Goal: Transaction & Acquisition: Download file/media

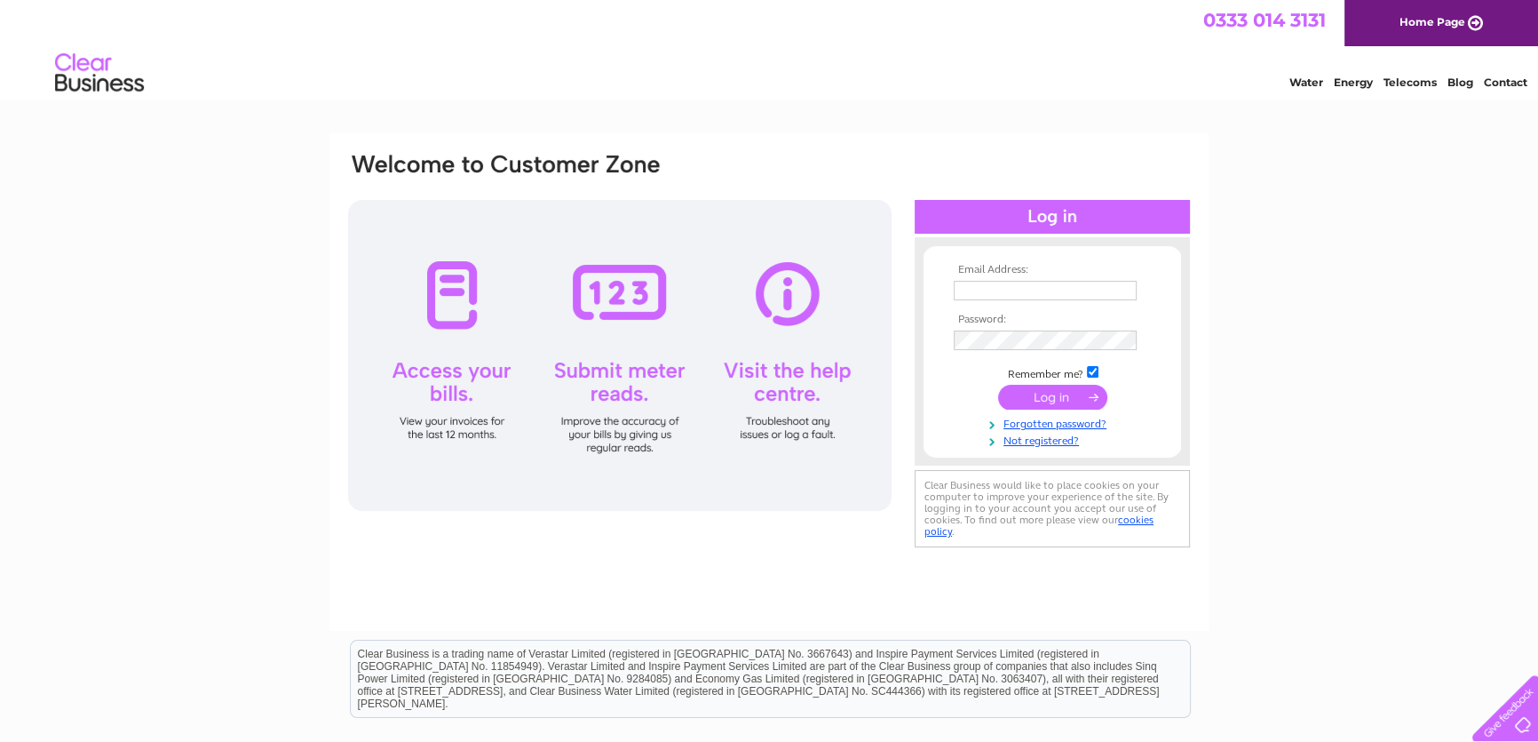
type input "[EMAIL_ADDRESS][DOMAIN_NAME]"
click at [1069, 403] on input "submit" at bounding box center [1052, 397] width 109 height 25
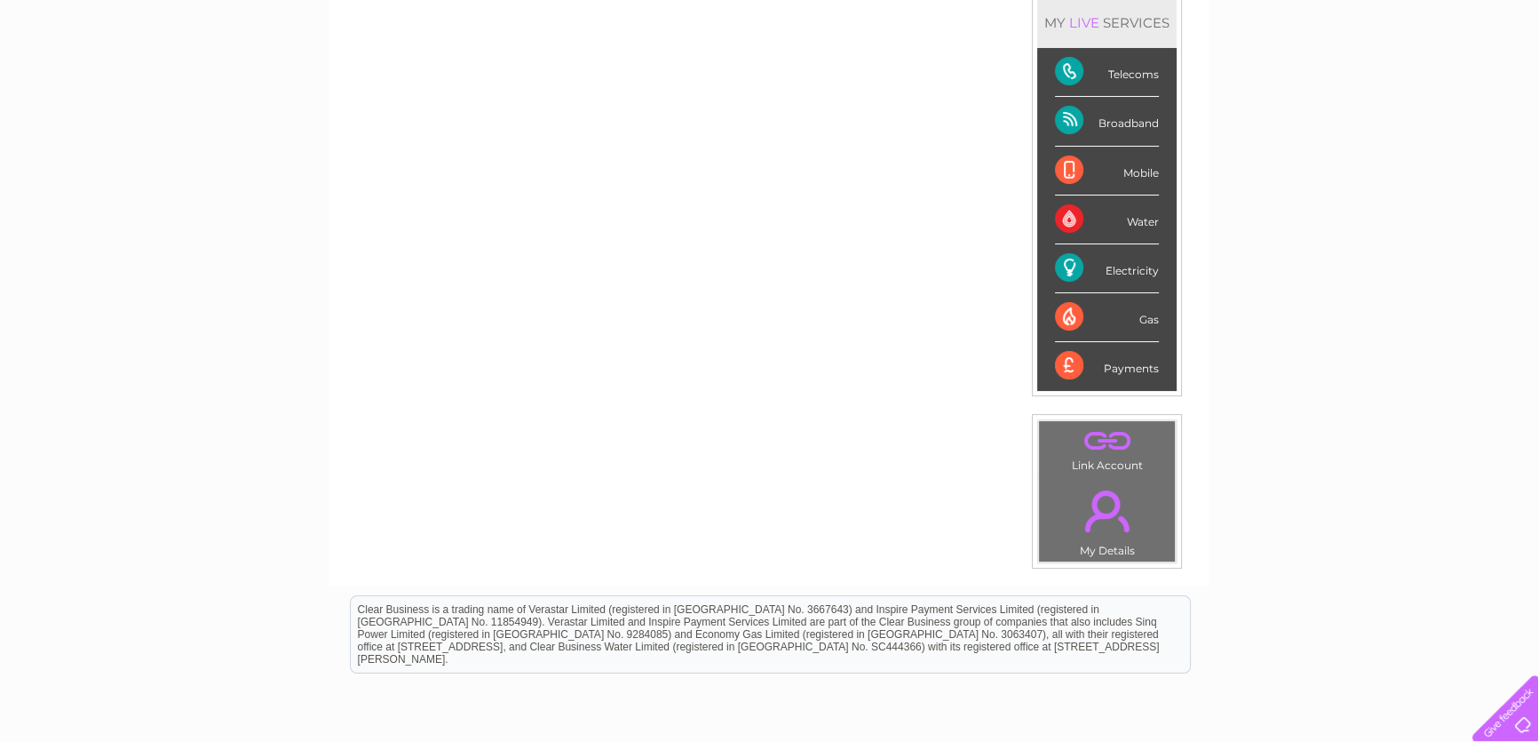
scroll to position [80, 0]
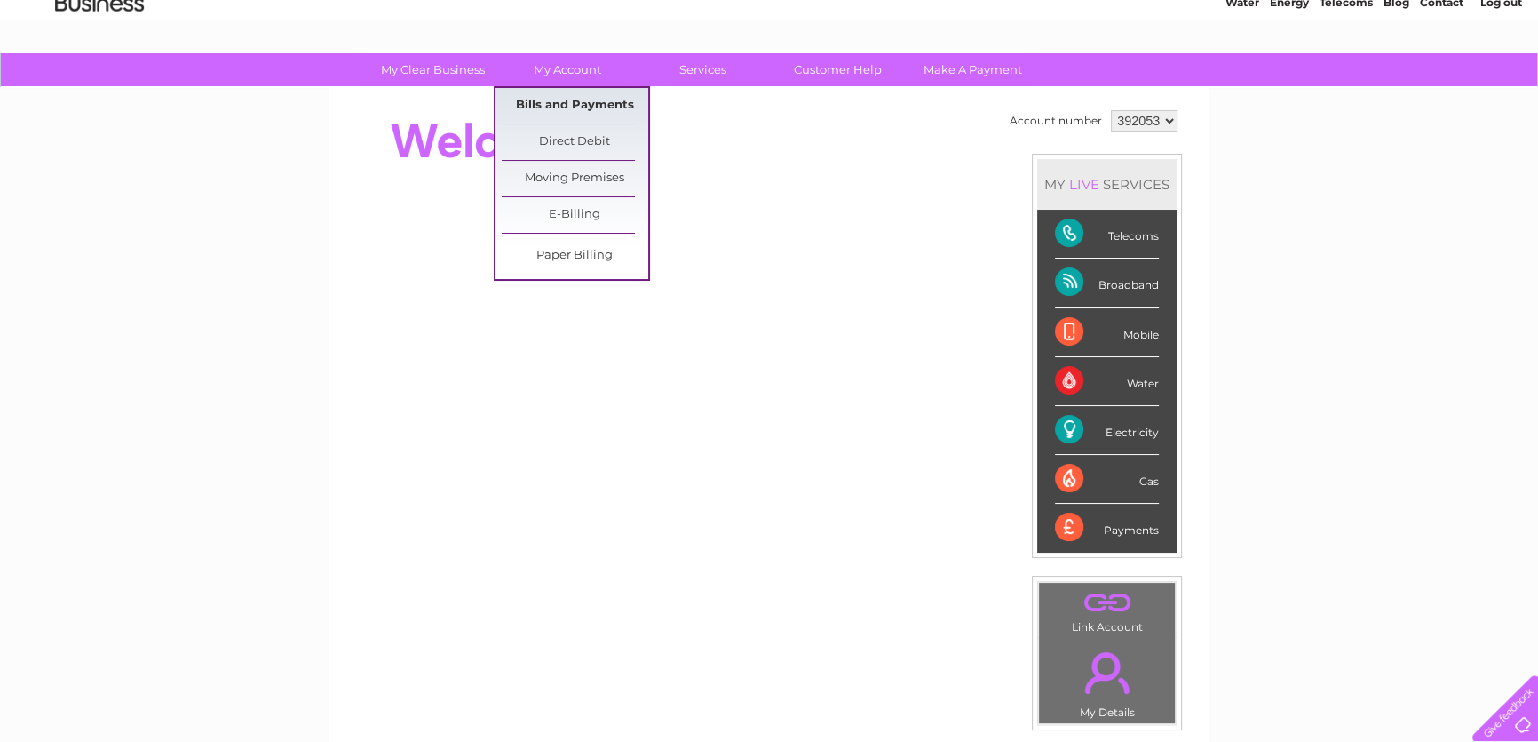
click at [547, 95] on link "Bills and Payments" at bounding box center [575, 106] width 147 height 36
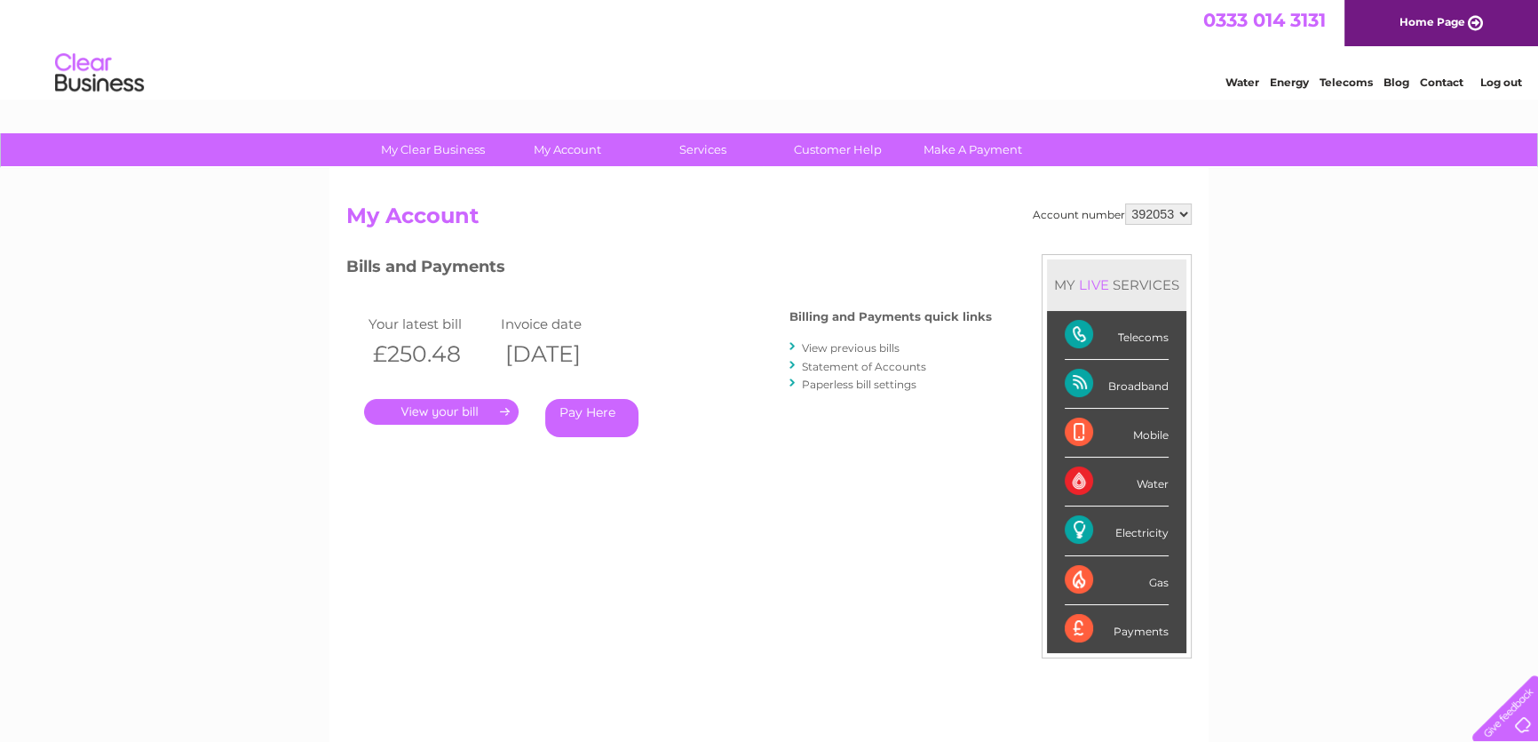
click at [843, 342] on link "View previous bills" at bounding box center [851, 347] width 98 height 13
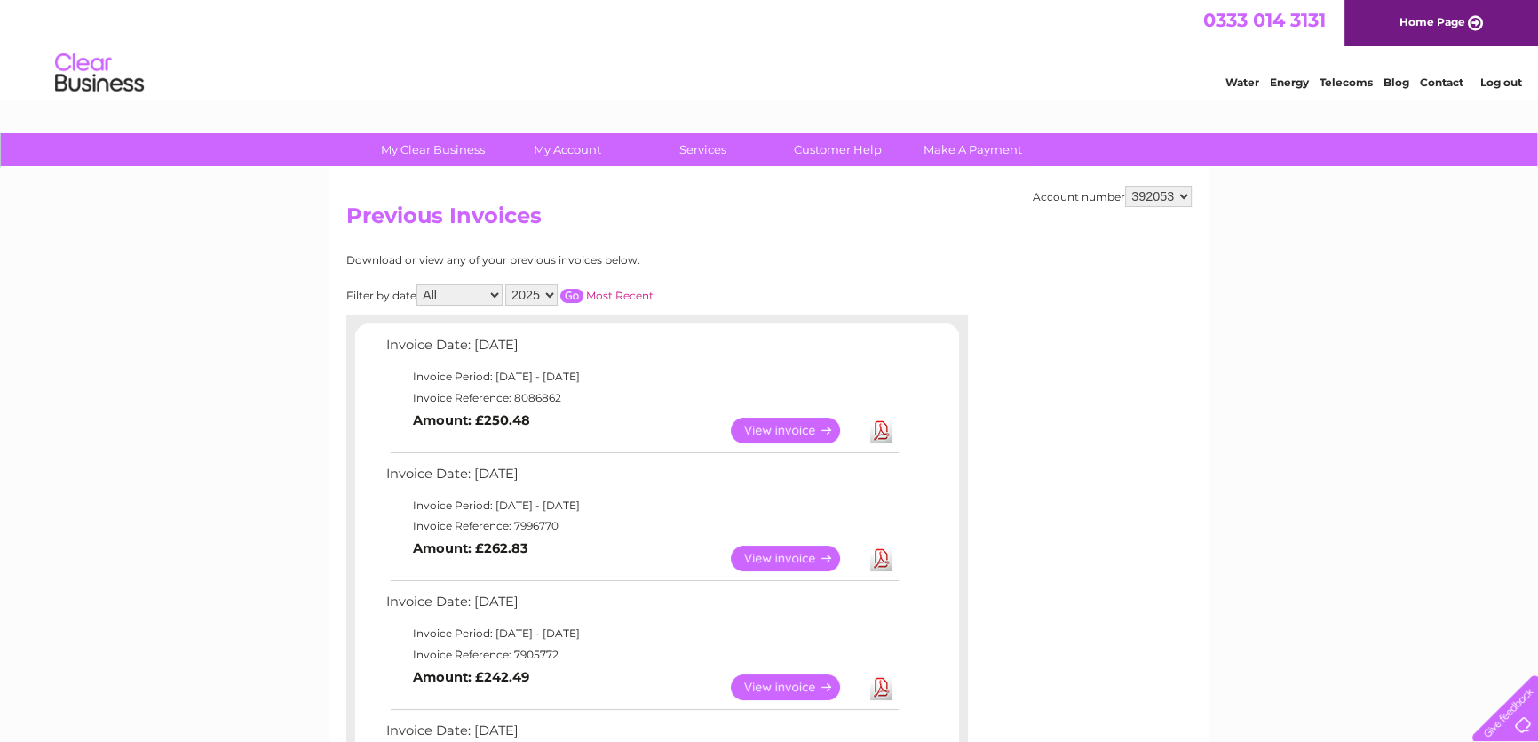
click at [879, 426] on link "Download" at bounding box center [881, 430] width 22 height 26
click at [830, 431] on link "View" at bounding box center [796, 430] width 131 height 26
click at [885, 562] on link "Download" at bounding box center [881, 558] width 22 height 26
